Goal: Task Accomplishment & Management: Complete application form

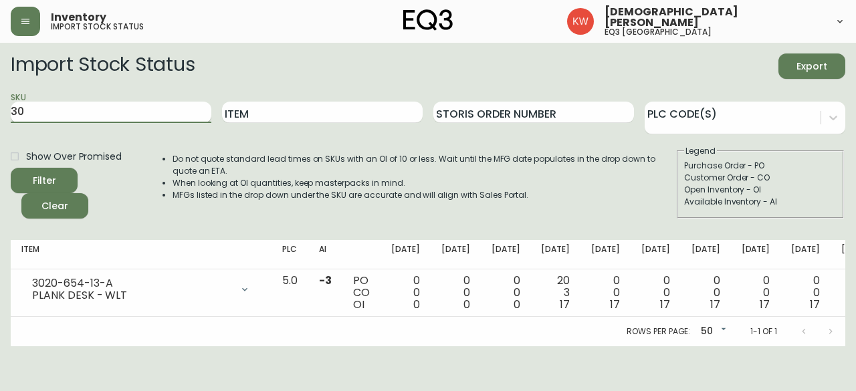
type input "3"
paste input "[PHONE_NUMBER]"
type input "[PHONE_NUMBER]"
click at [11, 168] on button "Filter" at bounding box center [44, 180] width 67 height 25
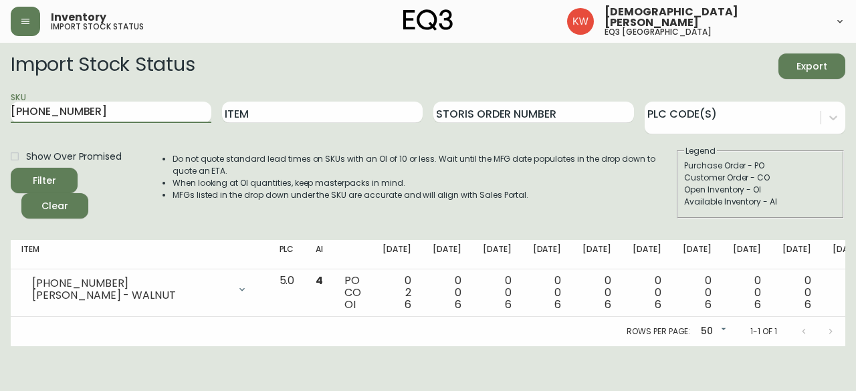
drag, startPoint x: 81, startPoint y: 112, endPoint x: 3, endPoint y: 98, distance: 78.8
click at [3, 98] on main "Import Stock Status Export SKU [PHONE_NUMBER] Item Storis Order Number PLC Code…" at bounding box center [428, 195] width 856 height 304
paste input "[PHONE_NUMBER]"
type input "[PHONE_NUMBER]"
click at [11, 168] on button "Filter" at bounding box center [44, 180] width 67 height 25
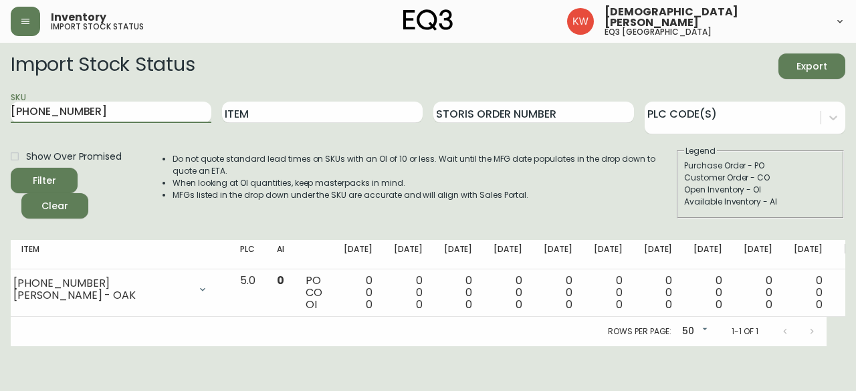
scroll to position [0, 36]
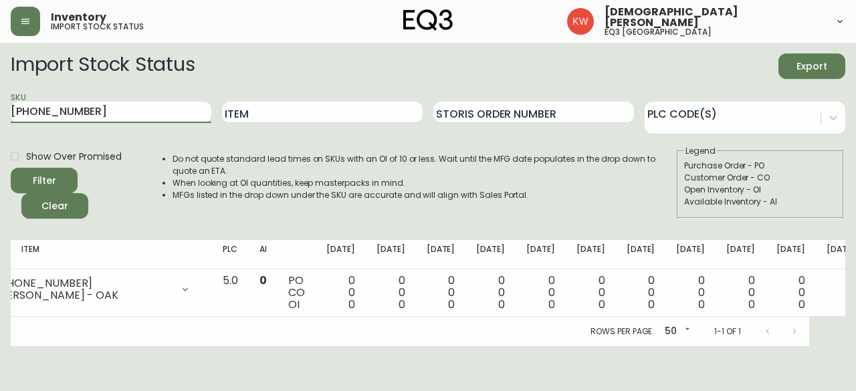
drag, startPoint x: 81, startPoint y: 112, endPoint x: 0, endPoint y: 114, distance: 81.0
click at [0, 114] on main "Import Stock Status Export SKU [PHONE_NUMBER] Item Storis Order Number PLC Code…" at bounding box center [428, 195] width 856 height 304
paste input "[PHONE_NUMBER]"
type input "[PHONE_NUMBER]"
click at [11, 168] on button "Filter" at bounding box center [44, 180] width 67 height 25
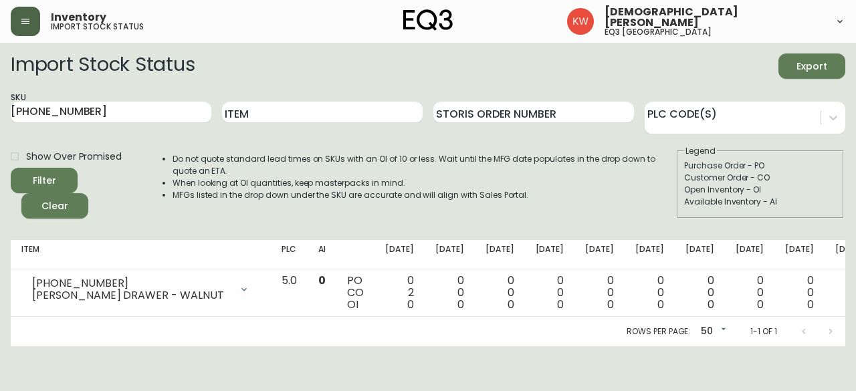
click at [33, 11] on button "button" at bounding box center [25, 21] width 29 height 29
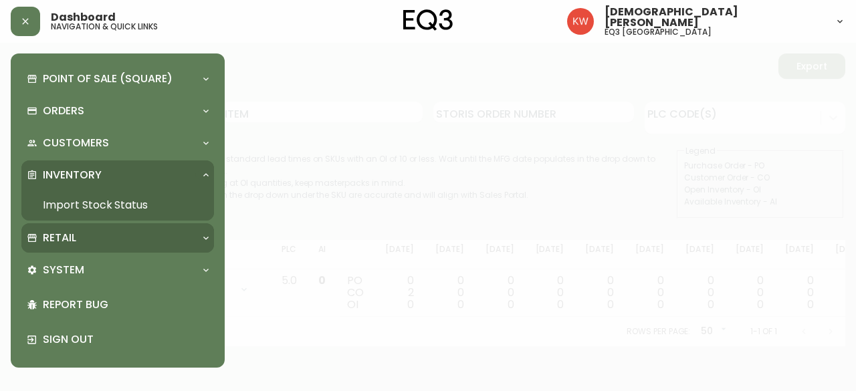
click at [195, 242] on div "Retail" at bounding box center [117, 237] width 193 height 29
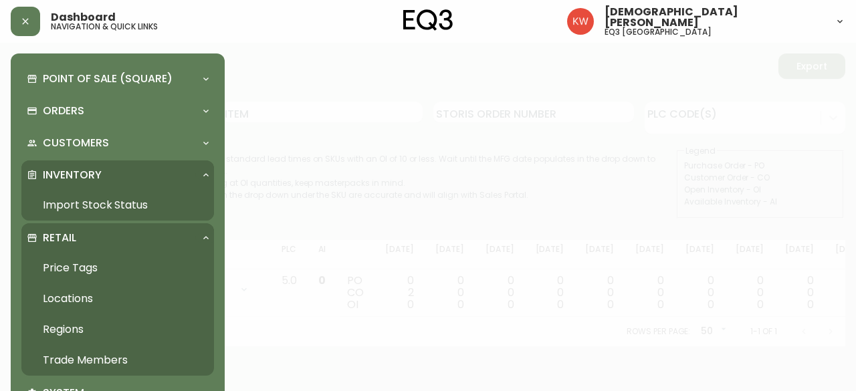
click at [116, 358] on link "Trade Members" at bounding box center [117, 360] width 193 height 31
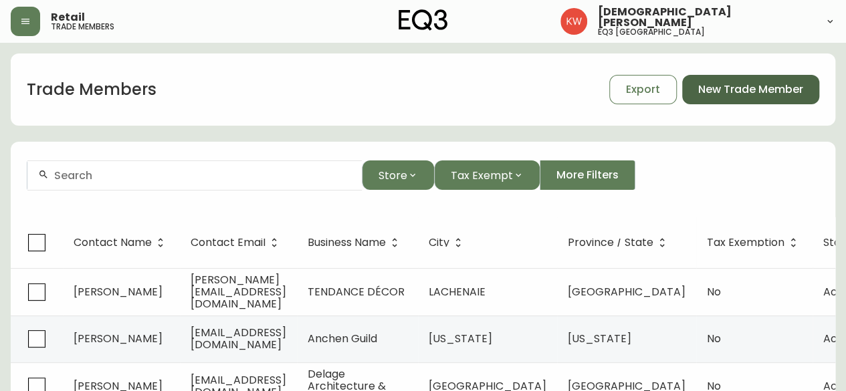
click at [747, 90] on span "New Trade Member" at bounding box center [751, 89] width 105 height 15
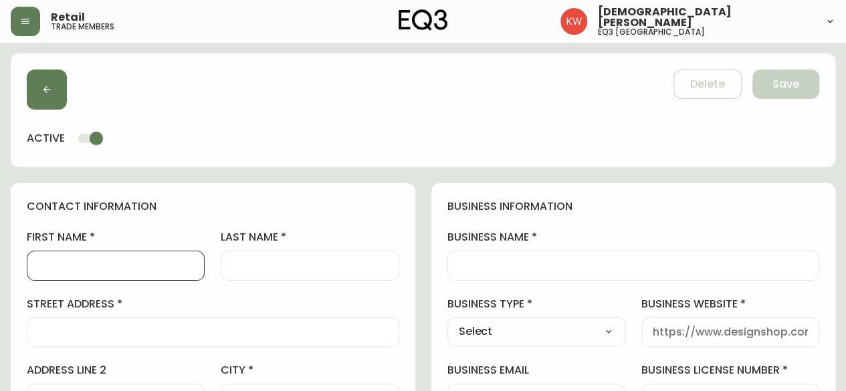
click at [68, 262] on input "first name" at bounding box center [115, 266] width 155 height 13
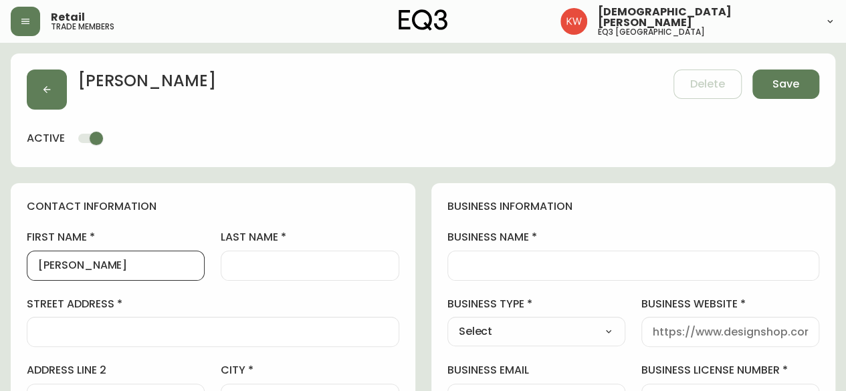
type input "[PERSON_NAME]"
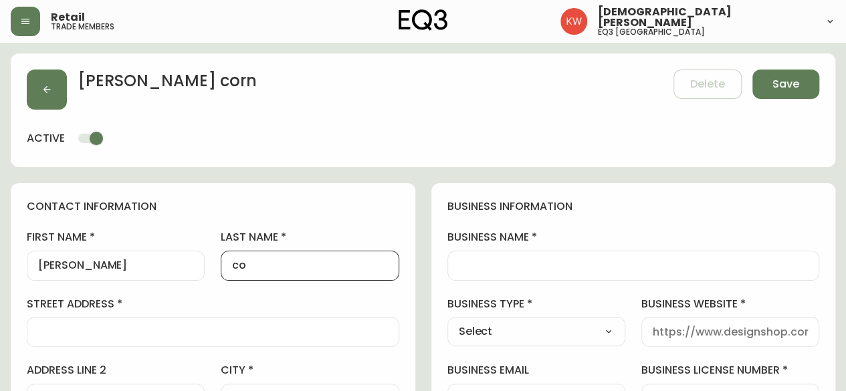
type input "c"
type input "L"
click at [241, 266] on input "saundry" at bounding box center [309, 266] width 155 height 13
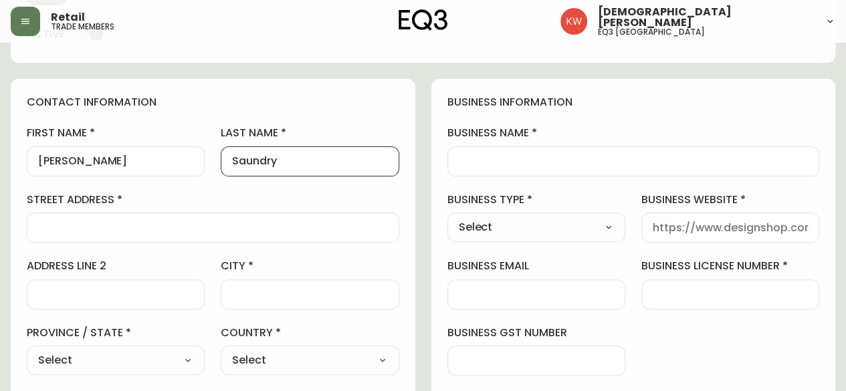
scroll to position [134, 0]
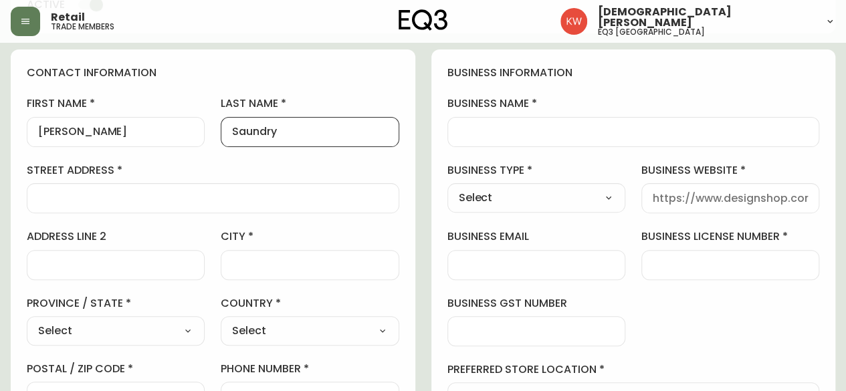
type input "Saundry"
click at [482, 140] on div at bounding box center [634, 132] width 373 height 30
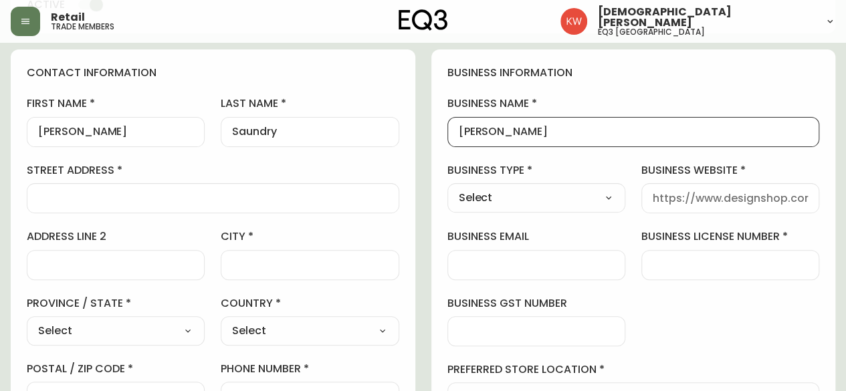
type input "[PERSON_NAME]"
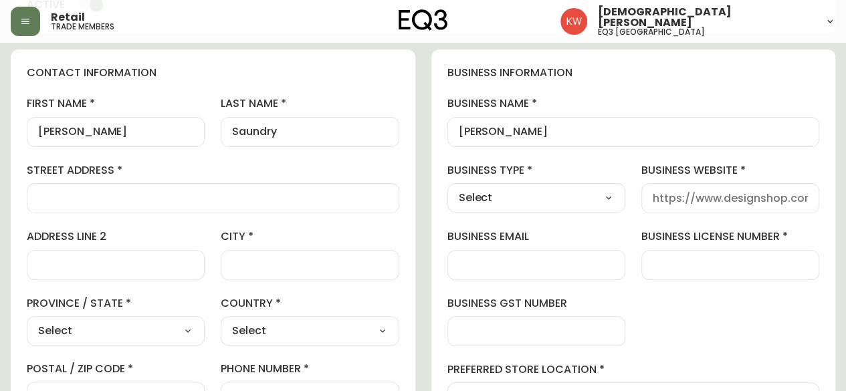
click at [564, 205] on select "Select Interior Designer Architect Home Builder Contractor Real Estate Agent Ho…" at bounding box center [537, 198] width 178 height 20
select select "Other"
click at [448, 188] on select "Select Interior Designer Architect Home Builder Contractor Real Estate Agent Ho…" at bounding box center [537, 198] width 178 height 20
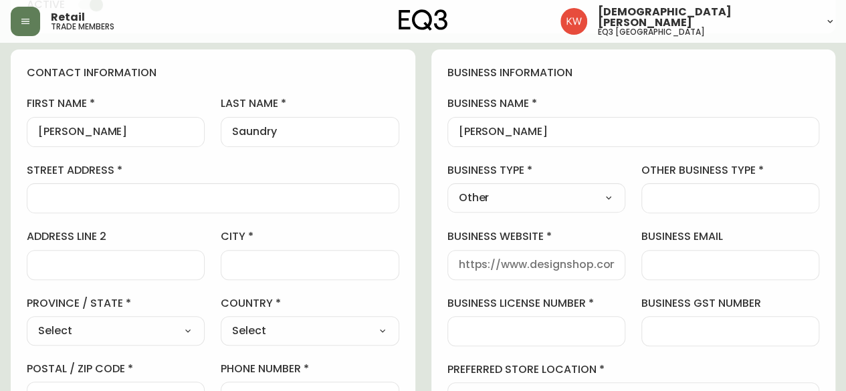
type input "Other"
click at [721, 195] on input "other business type" at bounding box center [730, 198] width 155 height 13
type input "artist"
click at [565, 264] on input "business website" at bounding box center [536, 265] width 155 height 13
paste input "[URL][DOMAIN_NAME]"
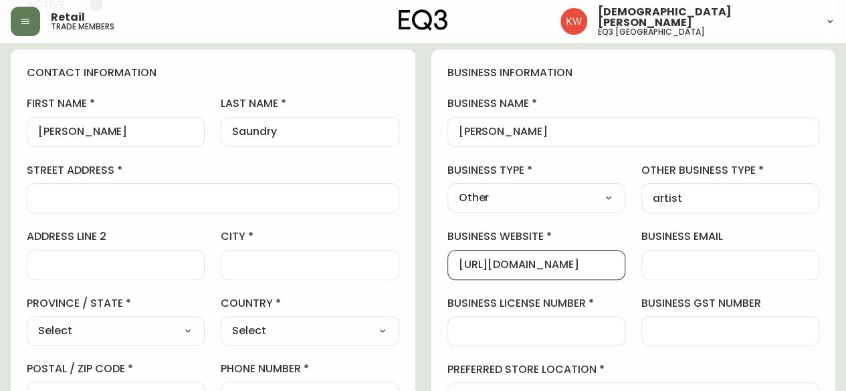
scroll to position [0, 21]
type input "[URL][DOMAIN_NAME]"
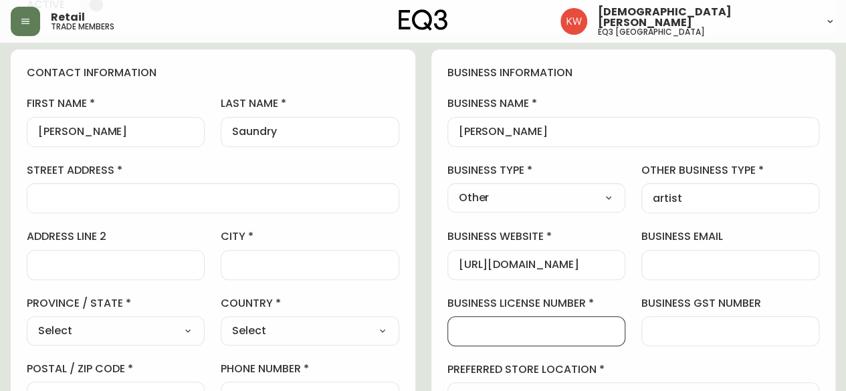
click at [540, 327] on input "business license number" at bounding box center [536, 331] width 155 height 13
type input "."
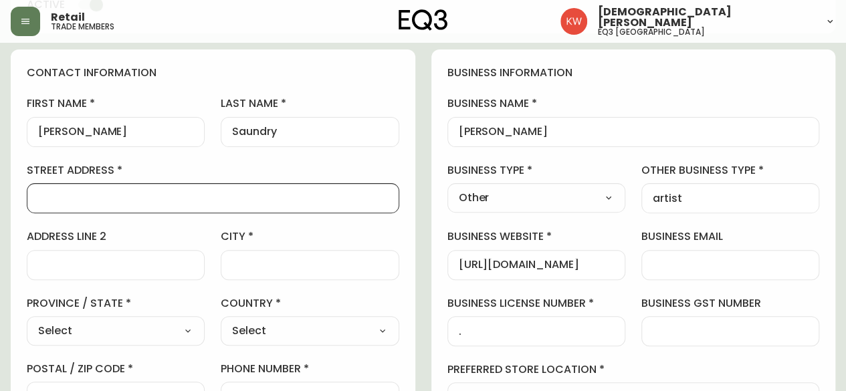
click at [86, 197] on input "street address" at bounding box center [213, 198] width 350 height 13
paste input "[STREET_ADDRESS]"
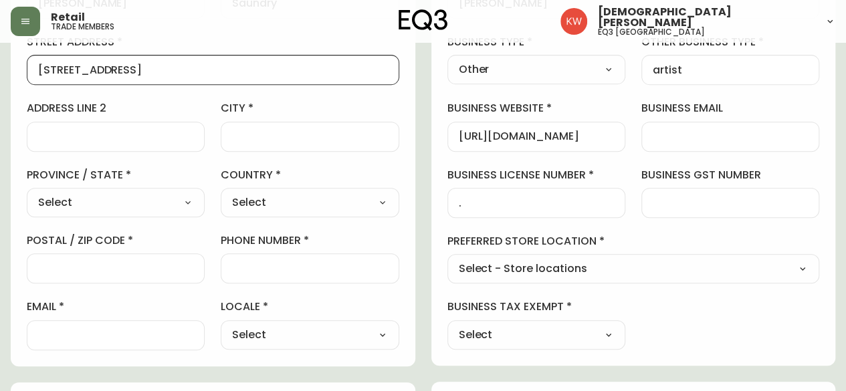
scroll to position [268, 0]
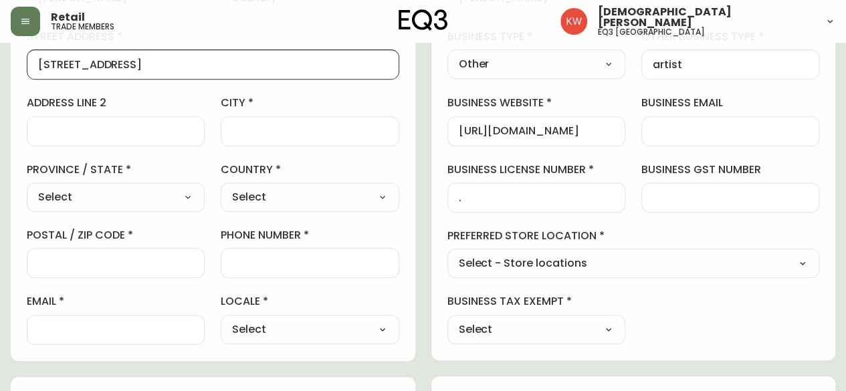
type input "[STREET_ADDRESS]"
click at [301, 130] on input "city" at bounding box center [309, 131] width 155 height 13
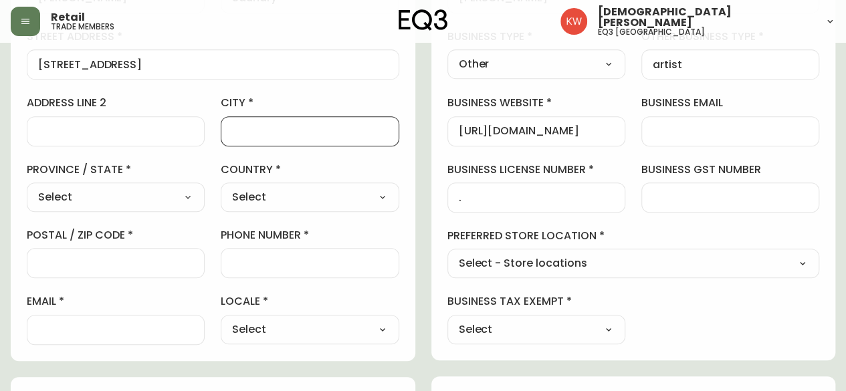
type input "[GEOGRAPHIC_DATA]"
click at [312, 197] on select "Select [GEOGRAPHIC_DATA] [GEOGRAPHIC_DATA]" at bounding box center [310, 197] width 178 height 20
select select "CA"
click at [221, 187] on select "Select [GEOGRAPHIC_DATA] [GEOGRAPHIC_DATA]" at bounding box center [310, 197] width 178 height 20
type input "[GEOGRAPHIC_DATA]"
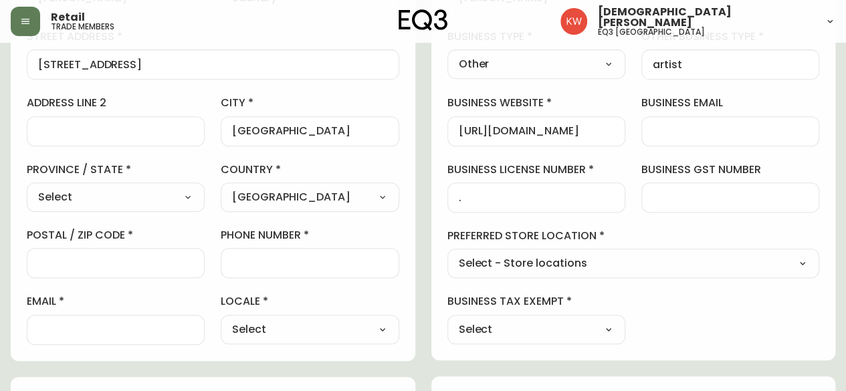
click at [583, 262] on select "Select - Store locations EQ3 [GEOGRAPHIC_DATA] EQ3 [GEOGRAPHIC_DATA] [GEOGRAPHI…" at bounding box center [634, 264] width 373 height 20
select select "cjw10z96m00006gs08l3o91tv"
click at [448, 254] on select "Select - Store locations EQ3 [GEOGRAPHIC_DATA] EQ3 [GEOGRAPHIC_DATA] [GEOGRAPHI…" at bounding box center [634, 264] width 373 height 20
type input "EQ3 [GEOGRAPHIC_DATA]"
click at [175, 193] on select "Select [GEOGRAPHIC_DATA] [GEOGRAPHIC_DATA] [GEOGRAPHIC_DATA] [GEOGRAPHIC_DATA] …" at bounding box center [116, 197] width 178 height 20
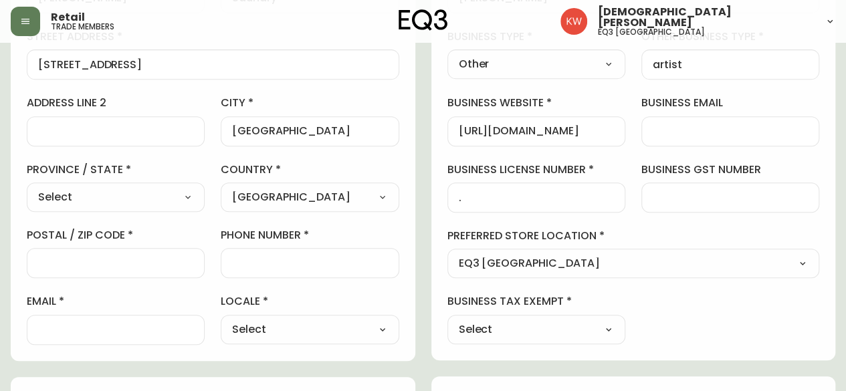
select select "AB"
click at [27, 187] on select "Select [GEOGRAPHIC_DATA] [GEOGRAPHIC_DATA] [GEOGRAPHIC_DATA] [GEOGRAPHIC_DATA] …" at bounding box center [116, 197] width 178 height 20
type input "[GEOGRAPHIC_DATA]"
click at [155, 259] on input "postal / zip code" at bounding box center [115, 263] width 155 height 13
paste input "T2E 3S1"
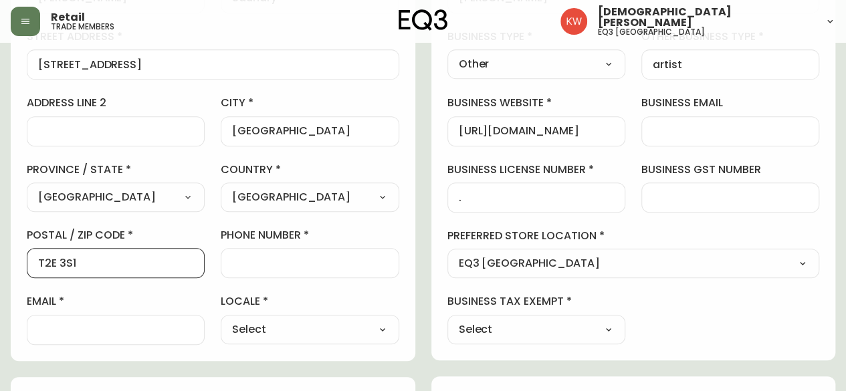
type input "T2E 3S1"
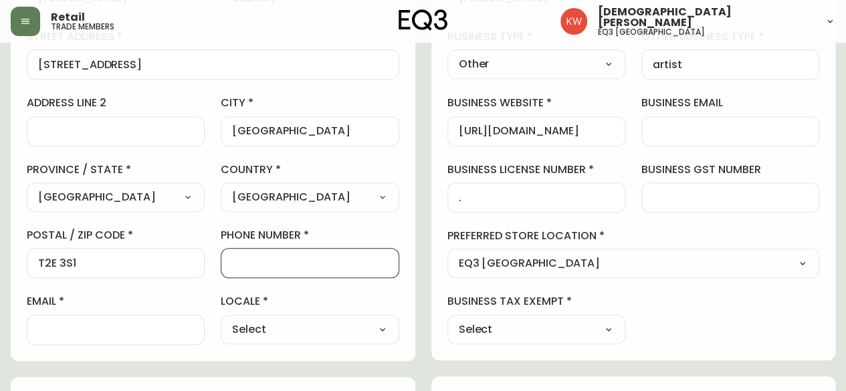
click at [292, 264] on input "phone number" at bounding box center [309, 263] width 155 height 13
type input "4036804796"
click at [312, 329] on select "Select CA_EN [GEOGRAPHIC_DATA] US_EN" at bounding box center [310, 330] width 178 height 20
select select "CA_EN"
click at [221, 320] on select "Select CA_EN [GEOGRAPHIC_DATA] US_EN" at bounding box center [310, 330] width 178 height 20
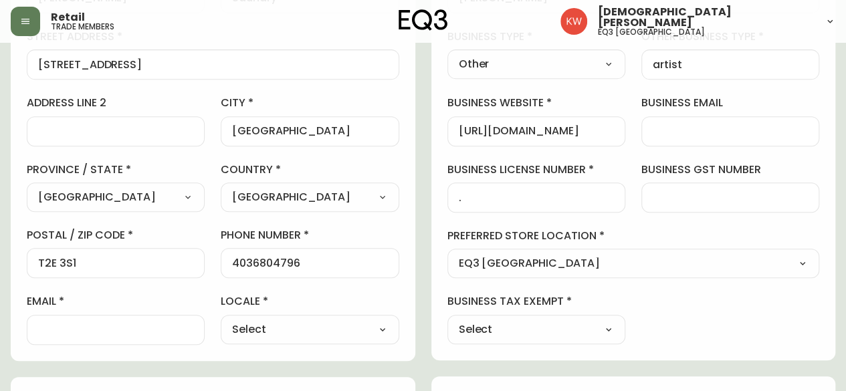
type input "CA_EN"
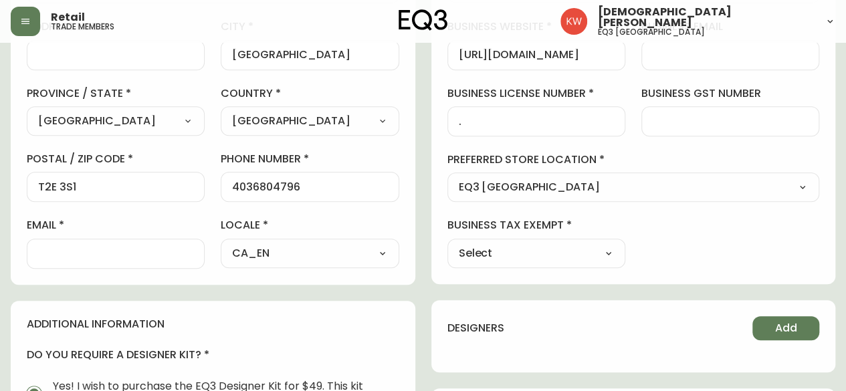
scroll to position [468, 0]
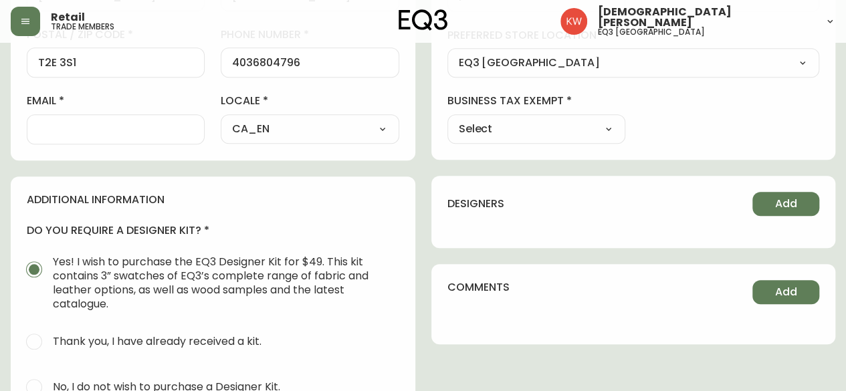
click at [547, 121] on select "Select Yes No" at bounding box center [537, 129] width 178 height 20
select select "false"
click at [448, 119] on select "Select Yes No" at bounding box center [537, 129] width 178 height 20
type input "No"
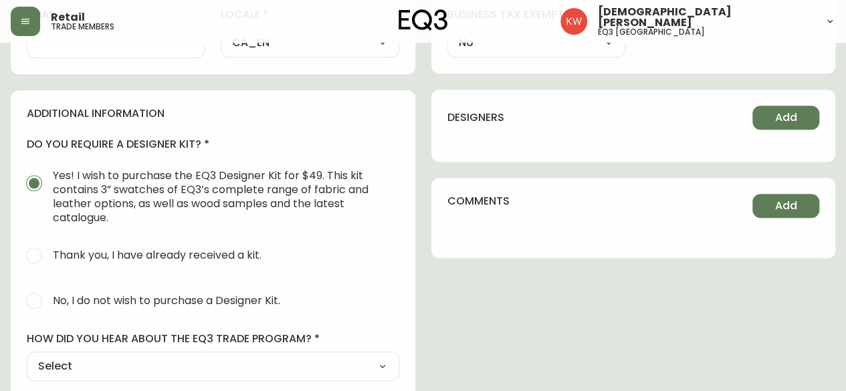
scroll to position [669, 0]
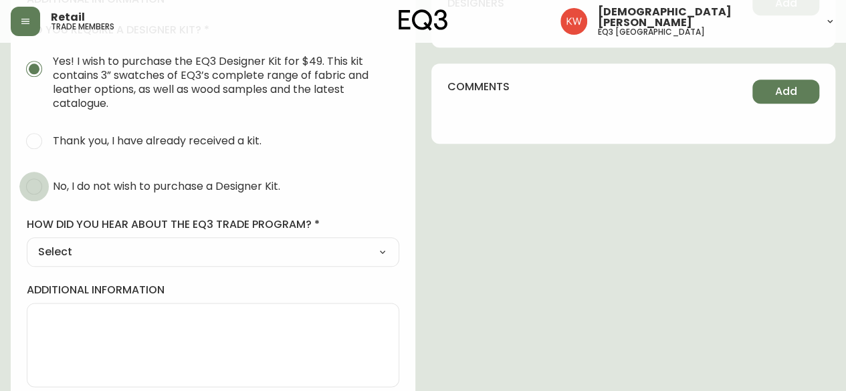
click at [39, 185] on input "No, I do not wish to purchase a Designer Kit." at bounding box center [33, 186] width 29 height 29
radio input "true"
radio input "false"
click at [119, 251] on select "Select Social Media Advertisement Trade Show Outreach from a Trade Rep Other" at bounding box center [213, 252] width 373 height 20
select select "Other"
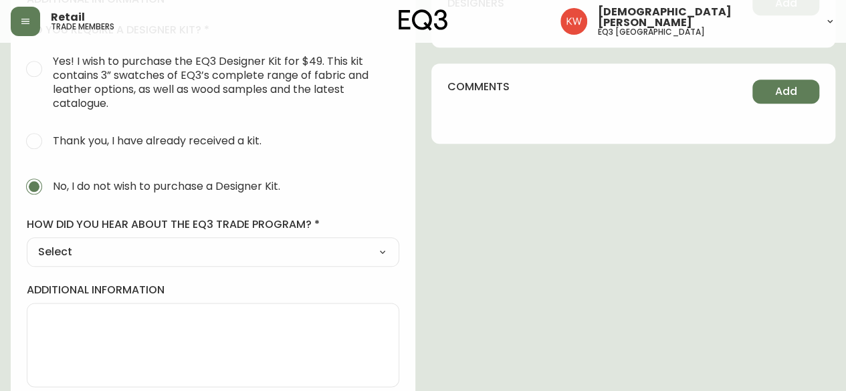
click at [27, 242] on select "Select Social Media Advertisement Trade Show Outreach from a Trade Rep Other" at bounding box center [213, 252] width 373 height 20
type input "Other"
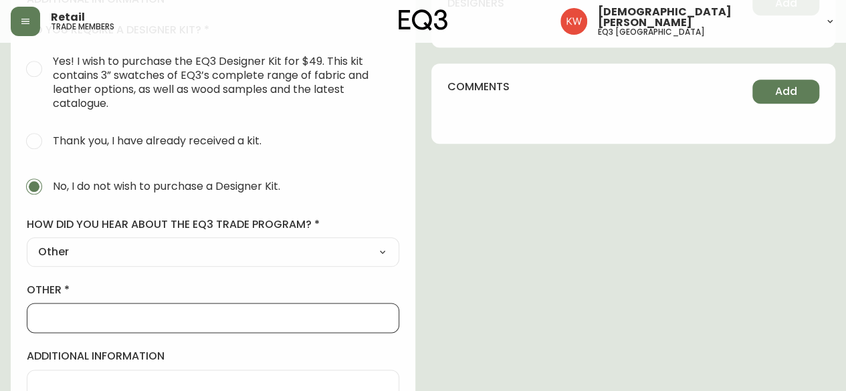
click at [83, 318] on input "other" at bounding box center [213, 318] width 350 height 13
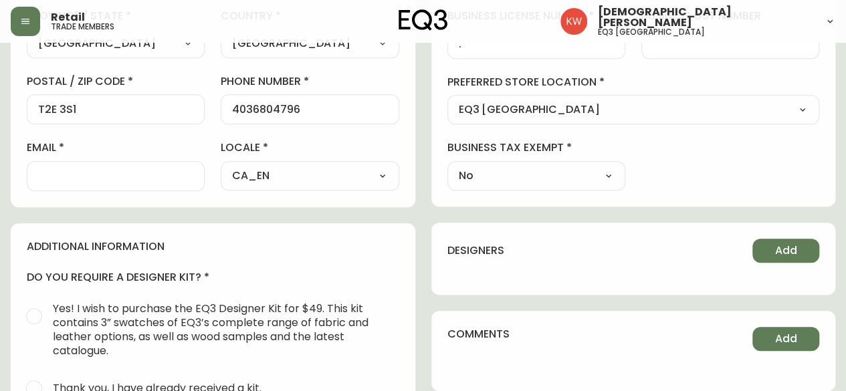
scroll to position [401, 0]
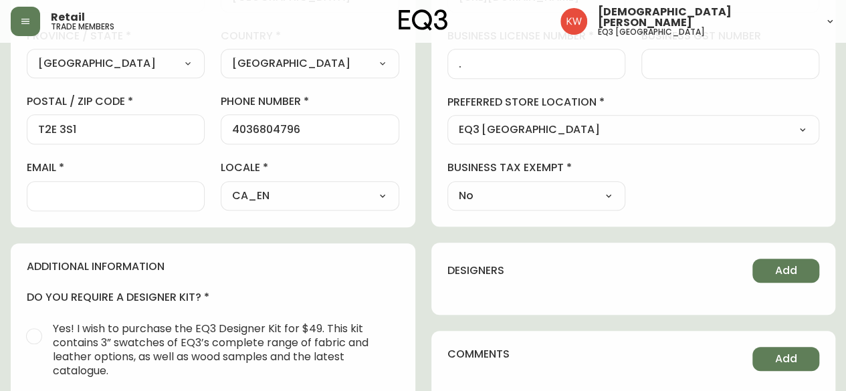
type input "Presentation Room"
click at [115, 190] on input "email" at bounding box center [115, 196] width 155 height 13
paste input "[EMAIL_ADDRESS][DOMAIN_NAME]"
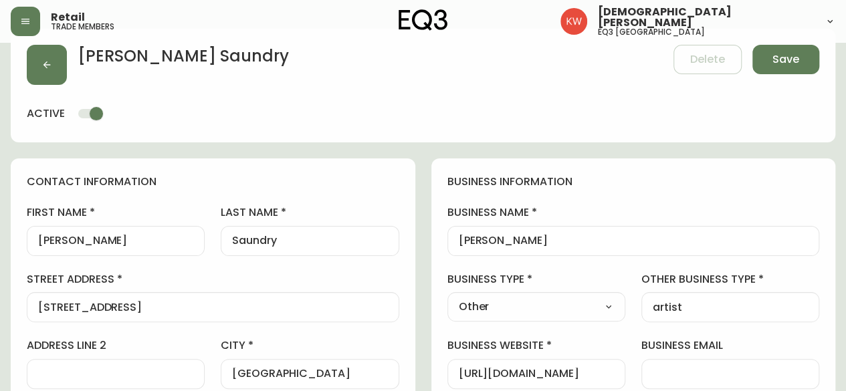
scroll to position [0, 0]
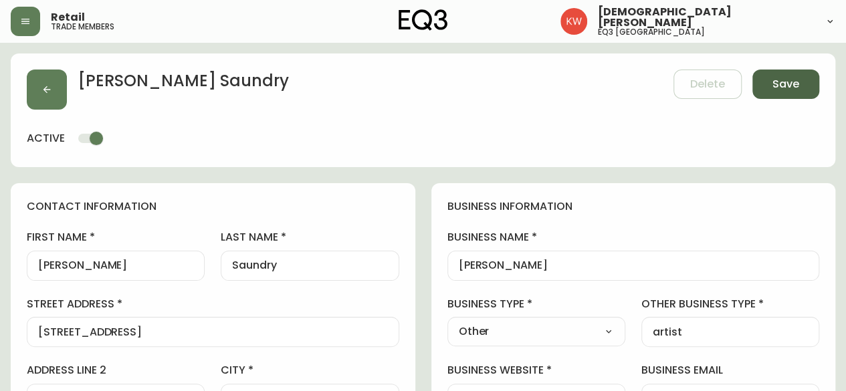
type input "[EMAIL_ADDRESS][DOMAIN_NAME]"
click at [790, 82] on span "Save" at bounding box center [786, 84] width 27 height 15
select select
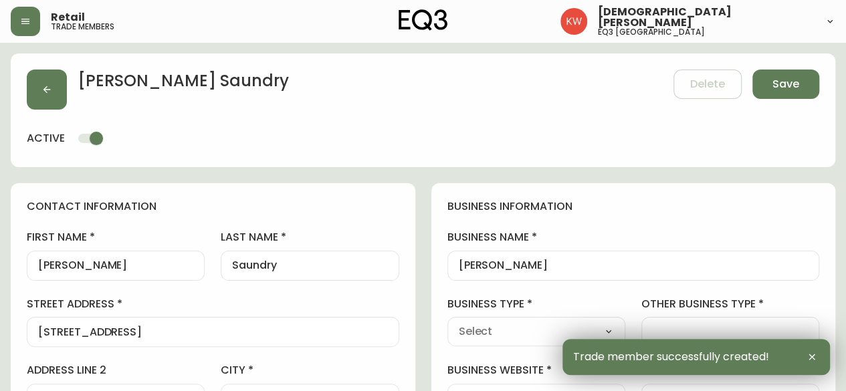
type input "[PHONE_NUMBER]"
type input "Other"
select select "Other"
type input "Other"
select select "Other"
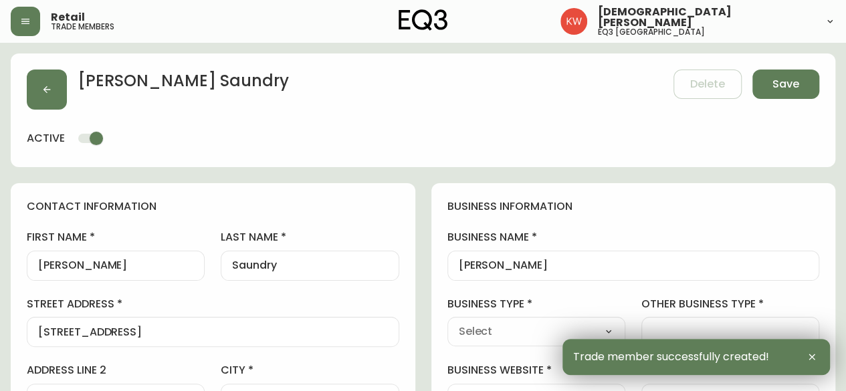
type input "artist"
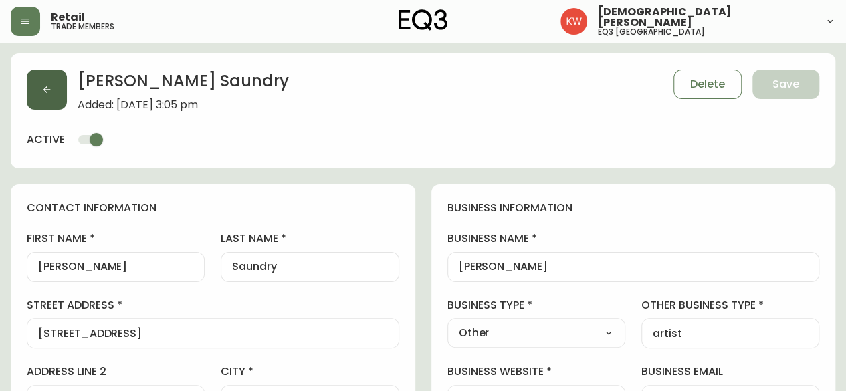
click at [45, 89] on icon "button" at bounding box center [46, 89] width 11 height 11
